Goal: Use online tool/utility: Utilize a website feature to perform a specific function

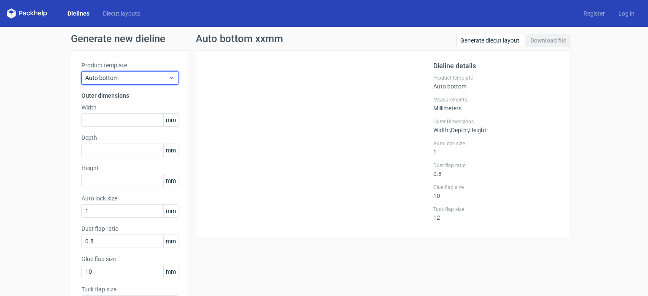
click at [169, 78] on icon at bounding box center [171, 78] width 6 height 7
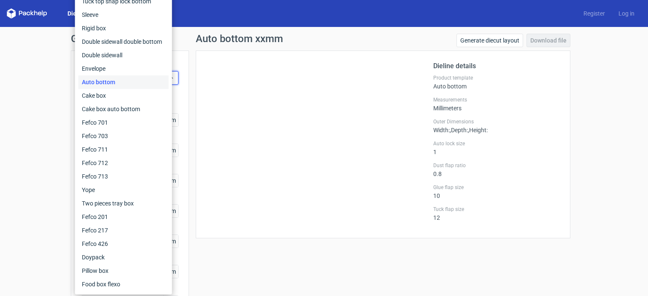
click at [118, 82] on div "Auto bottom" at bounding box center [123, 81] width 90 height 13
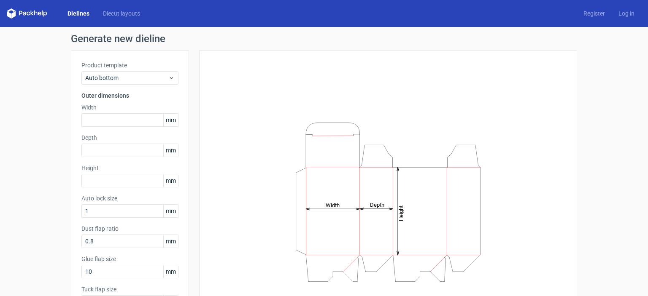
scroll to position [42, 0]
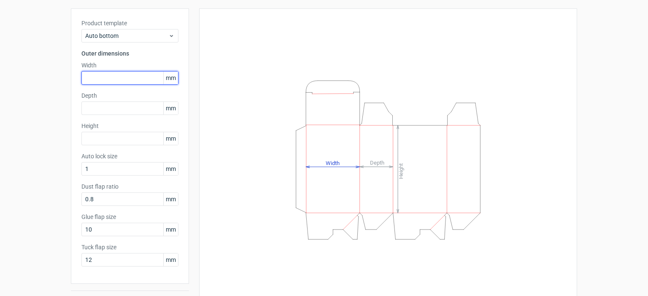
click at [114, 80] on input "text" at bounding box center [129, 77] width 97 height 13
type input "2"
drag, startPoint x: 116, startPoint y: 80, endPoint x: 57, endPoint y: 77, distance: 59.5
click at [57, 77] on div "Generate new dieline Product template Auto bottom Outer dimensions Width 83 mm …" at bounding box center [324, 151] width 648 height 333
type input "123"
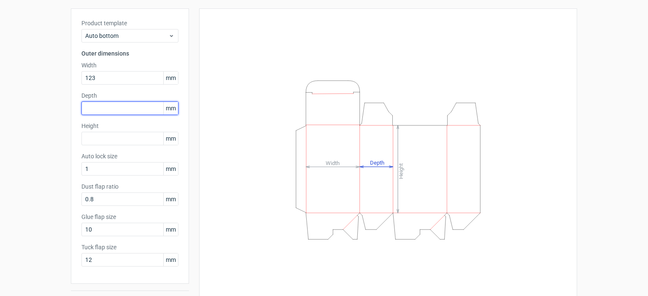
click at [96, 104] on input "text" at bounding box center [129, 108] width 97 height 13
type input "83"
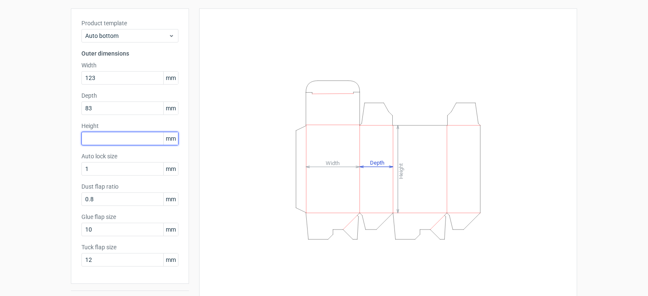
click at [100, 137] on input "text" at bounding box center [129, 138] width 97 height 13
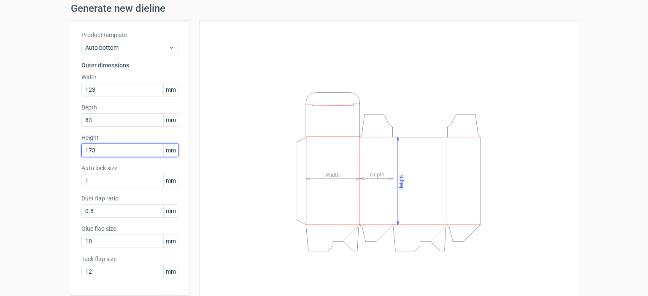
scroll to position [64, 0]
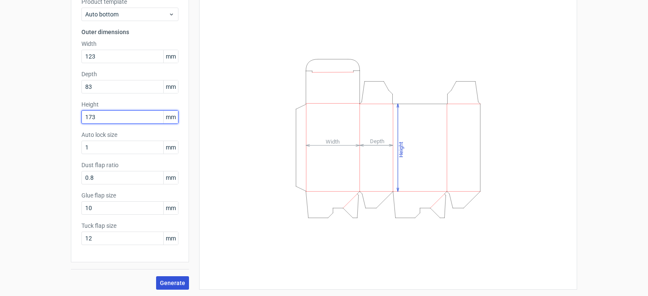
type input "173"
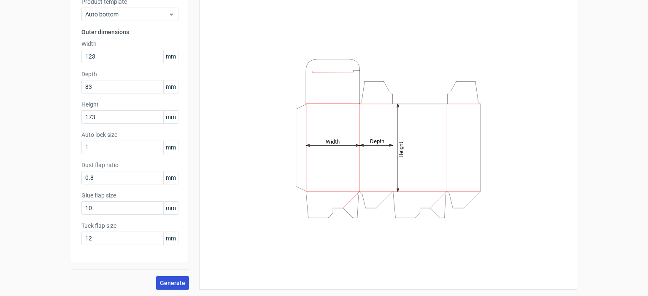
click at [171, 281] on span "Generate" at bounding box center [172, 283] width 25 height 6
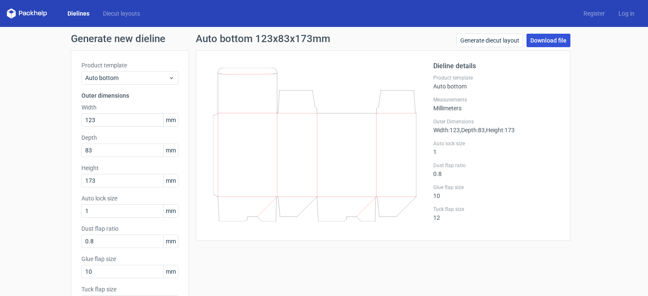
click at [548, 41] on link "Download file" at bounding box center [548, 40] width 44 height 13
click at [492, 40] on link "Generate diecut layout" at bounding box center [489, 40] width 67 height 13
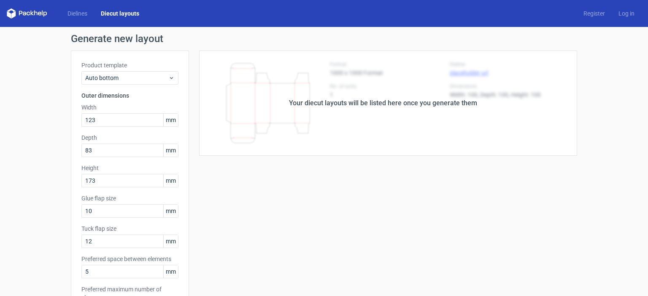
click at [410, 102] on div "Your diecut layouts will be listed here once you generate them" at bounding box center [383, 103] width 188 height 10
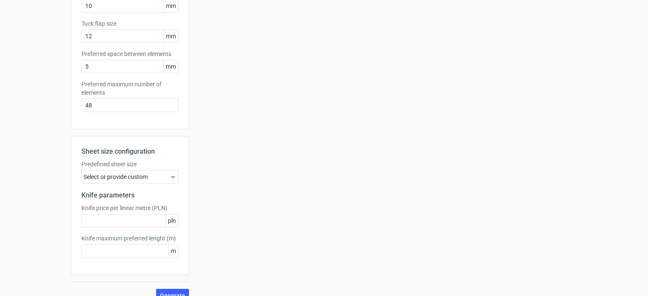
scroll to position [218, 0]
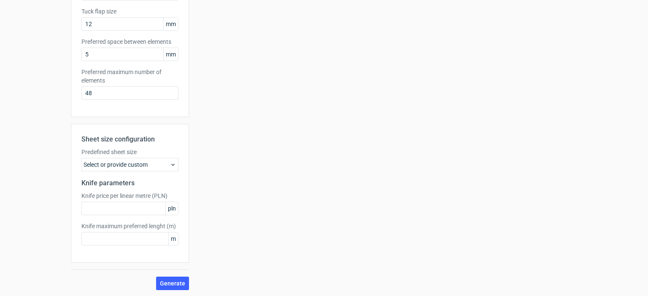
click at [171, 164] on use at bounding box center [172, 165] width 3 height 2
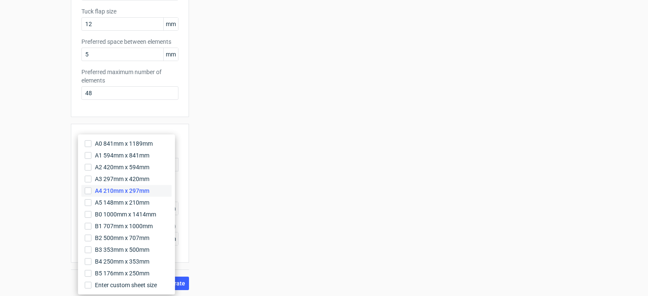
click at [137, 191] on span "A4 210mm x 297mm" at bounding box center [122, 191] width 54 height 8
click at [91, 191] on input "A4 210mm x 297mm" at bounding box center [88, 191] width 7 height 7
click at [280, 200] on div "Your diecut layouts will be listed here once you generate them Height Depth Wid…" at bounding box center [383, 61] width 388 height 457
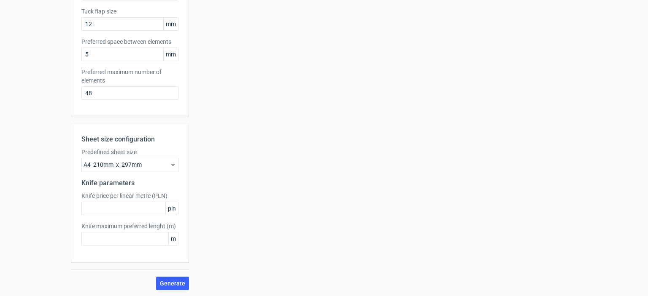
click at [168, 209] on span "pln" at bounding box center [171, 208] width 13 height 13
click at [144, 204] on input "text" at bounding box center [129, 208] width 97 height 13
click at [156, 236] on input "text" at bounding box center [129, 238] width 97 height 13
click at [169, 283] on span "Generate" at bounding box center [172, 284] width 25 height 6
click at [152, 237] on input "text" at bounding box center [129, 238] width 97 height 13
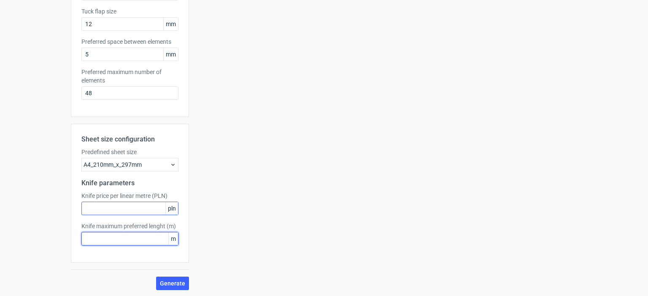
type input "1"
click at [175, 282] on span "Generate" at bounding box center [172, 284] width 25 height 6
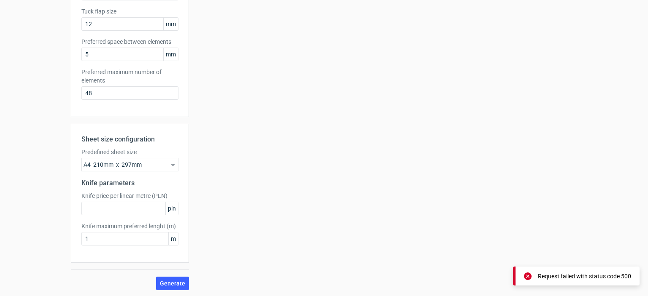
click at [578, 281] on div "Request failed with status code 500" at bounding box center [576, 276] width 126 height 19
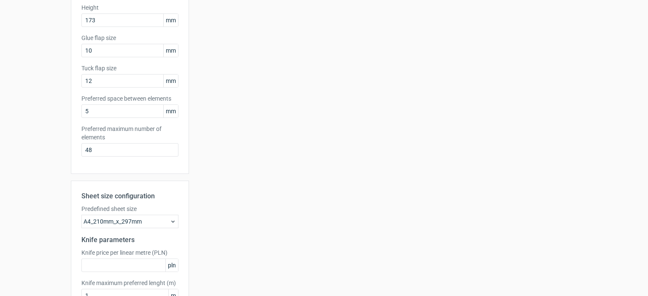
scroll to position [175, 0]
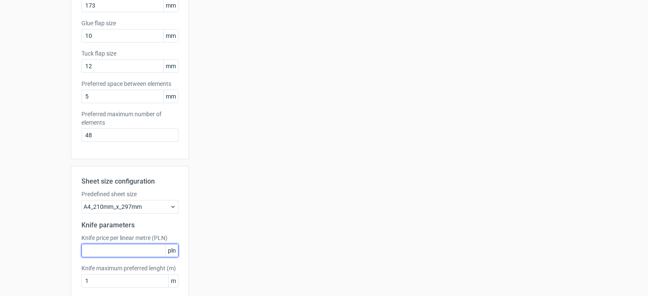
click at [131, 249] on input "text" at bounding box center [129, 250] width 97 height 13
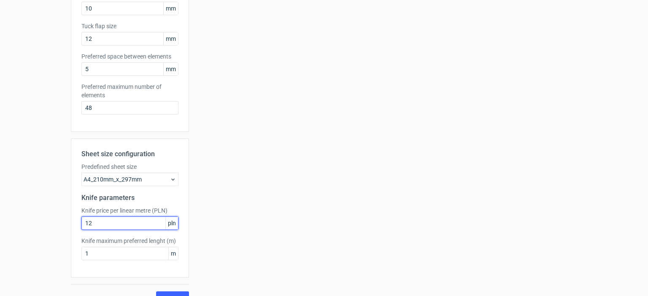
scroll to position [218, 0]
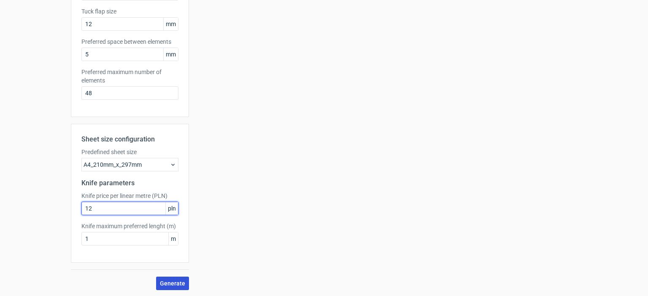
type input "12"
click at [165, 282] on span "Generate" at bounding box center [172, 284] width 25 height 6
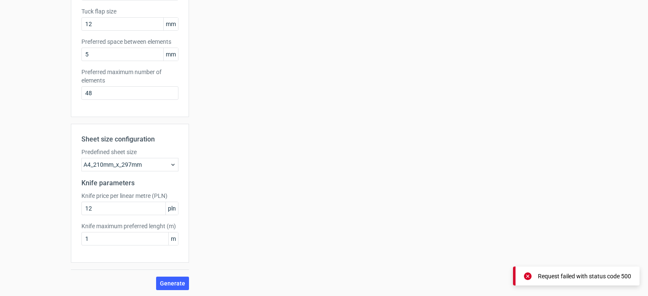
scroll to position [0, 0]
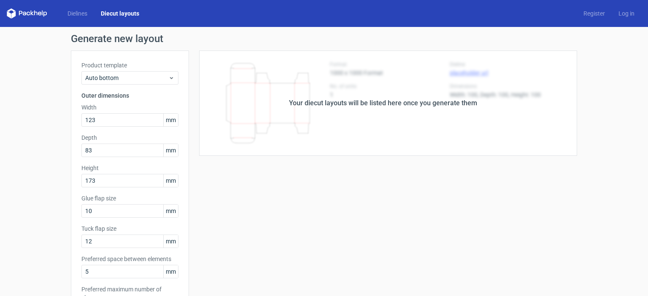
click at [115, 13] on link "Diecut layouts" at bounding box center [120, 13] width 52 height 8
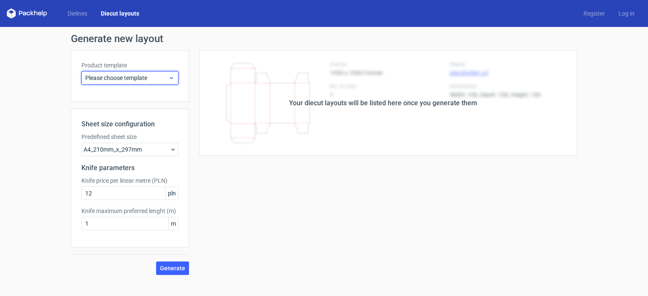
click at [169, 81] on icon at bounding box center [171, 78] width 6 height 7
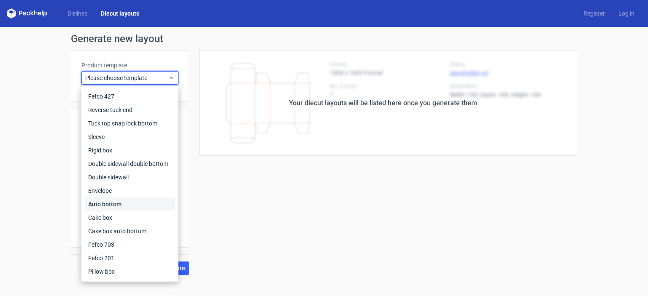
click at [126, 200] on div "Auto bottom" at bounding box center [130, 204] width 90 height 13
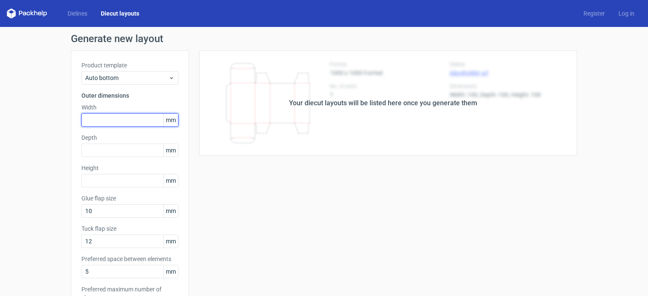
click at [133, 124] on input "text" at bounding box center [129, 119] width 97 height 13
type input "123"
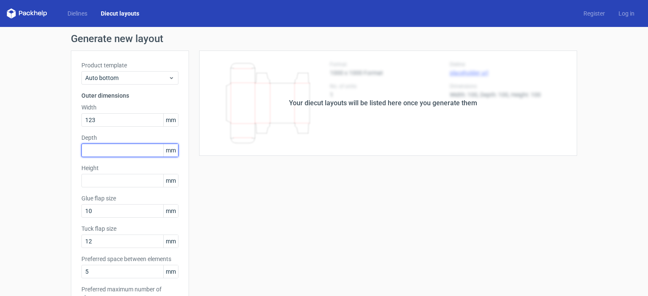
click at [124, 148] on input "text" at bounding box center [129, 150] width 97 height 13
type input "83"
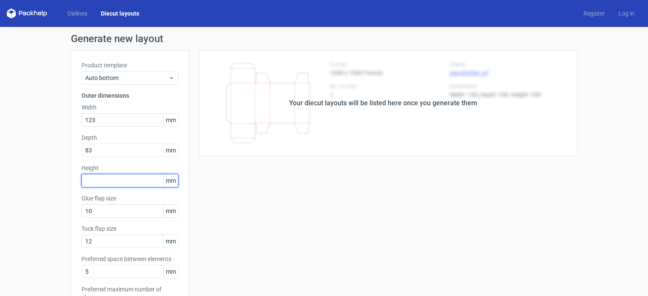
click at [97, 180] on input "text" at bounding box center [129, 180] width 97 height 13
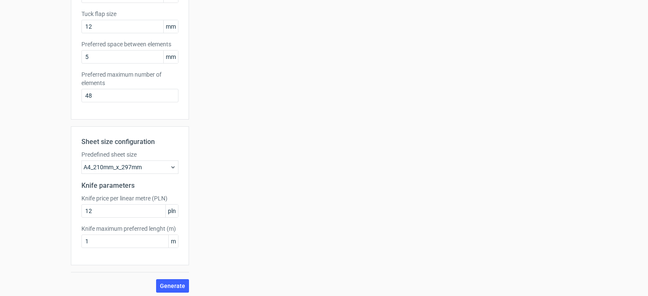
scroll to position [218, 0]
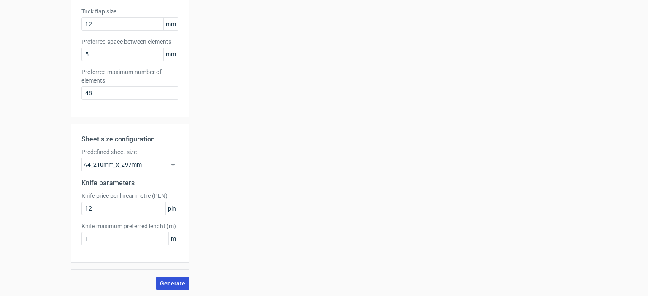
type input "173"
click at [170, 281] on span "Generate" at bounding box center [172, 284] width 25 height 6
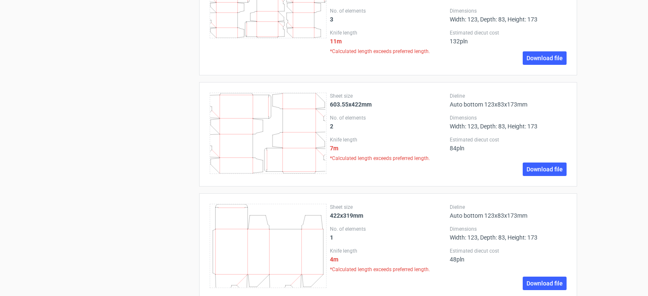
scroll to position [642, 0]
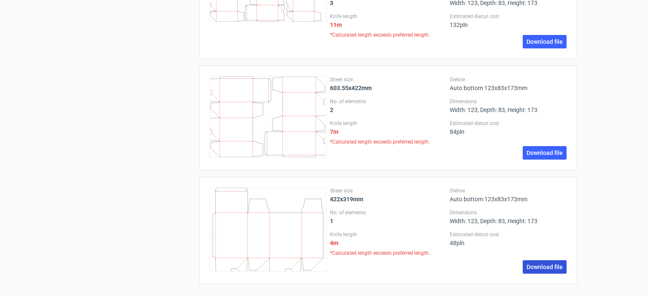
click at [540, 264] on link "Download file" at bounding box center [544, 267] width 44 height 13
